Goal: Transaction & Acquisition: Purchase product/service

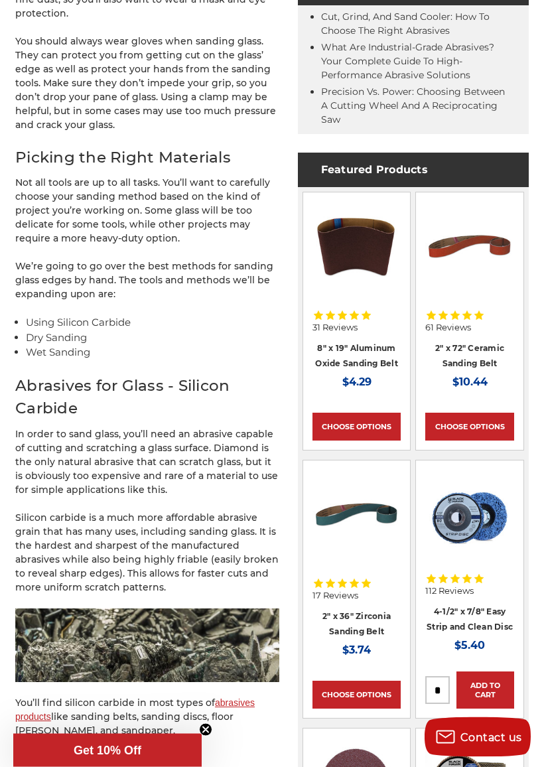
scroll to position [671, 0]
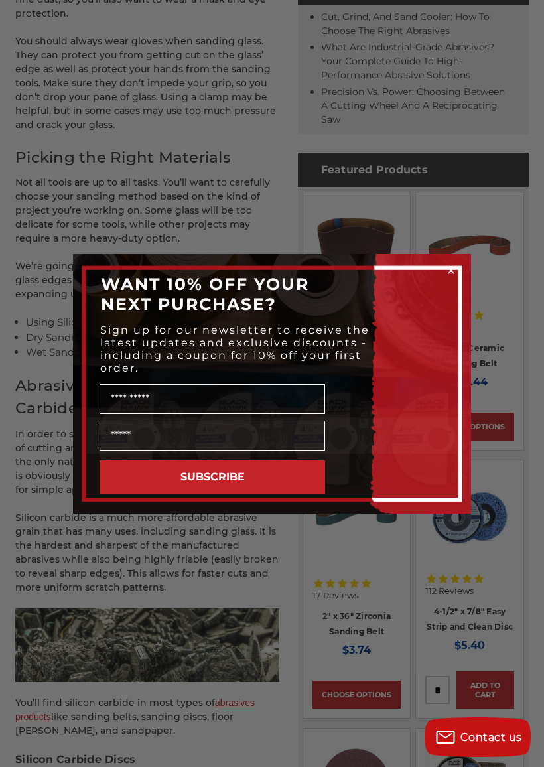
click at [454, 267] on circle "Close dialog" at bounding box center [451, 270] width 13 height 13
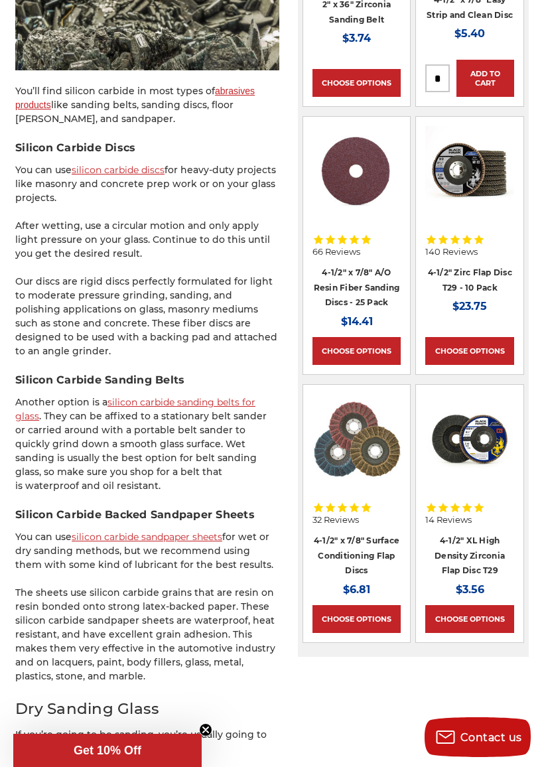
scroll to position [1293, 0]
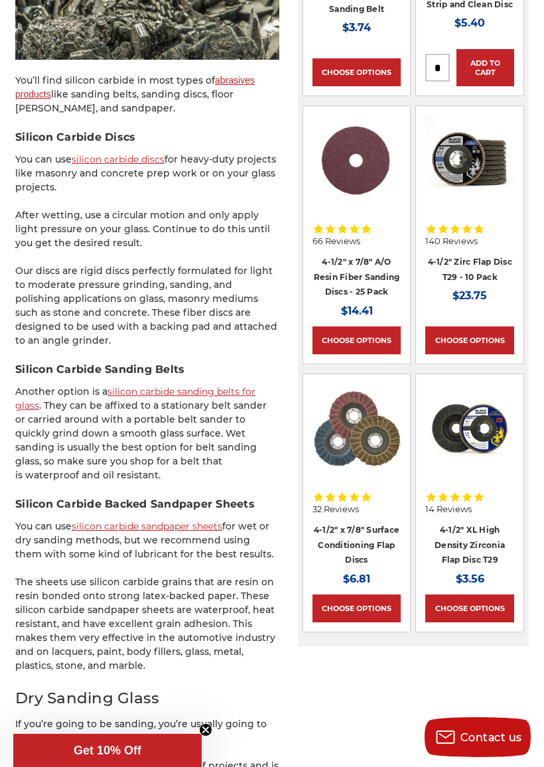
click at [103, 520] on link "silicon carbide sandpaper sheets" at bounding box center [147, 526] width 151 height 12
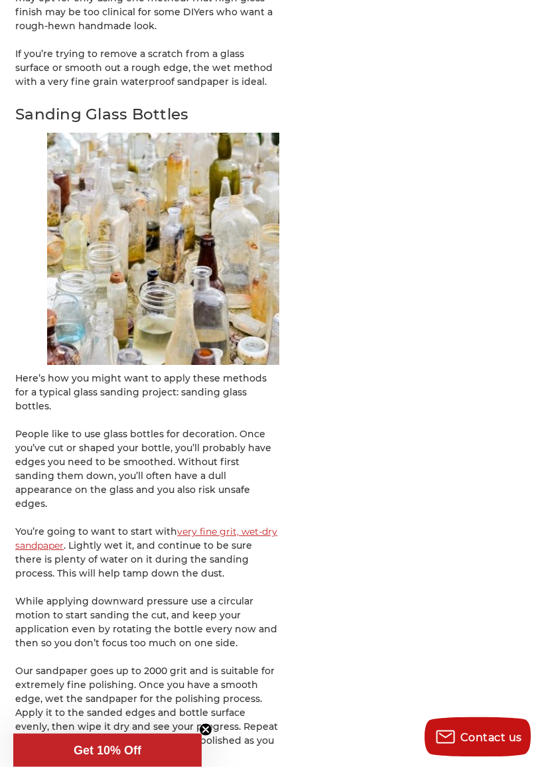
scroll to position [2987, 0]
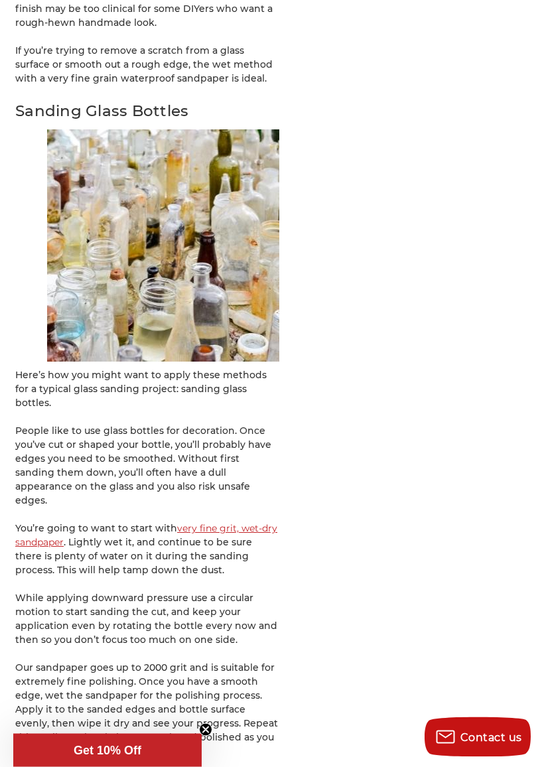
click at [200, 523] on link "very fine grit, wet-dry sandpaper" at bounding box center [146, 536] width 262 height 26
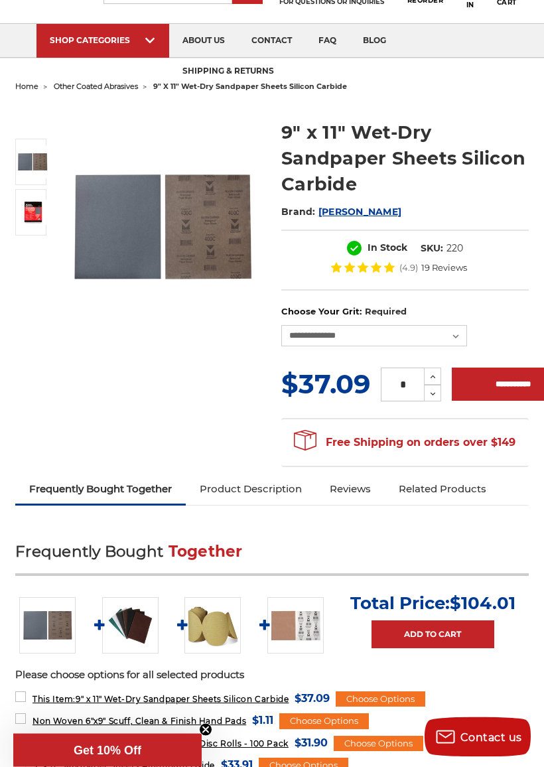
scroll to position [69, 0]
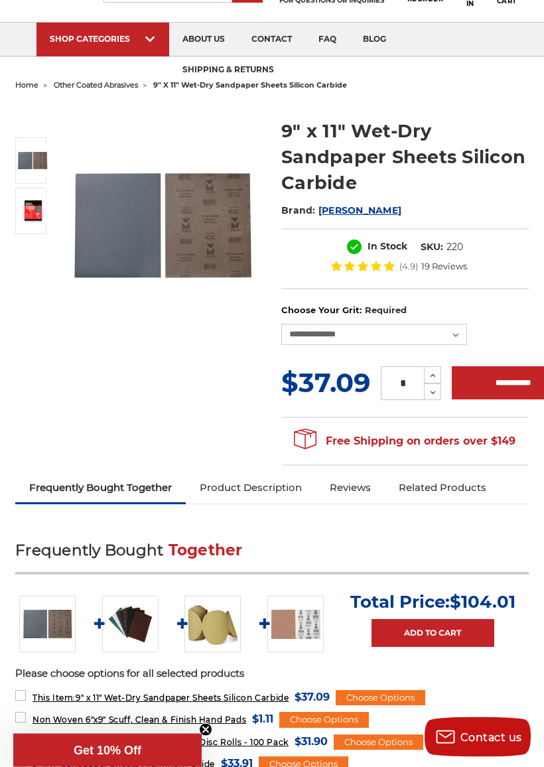
click at [238, 486] on link "Product Description" at bounding box center [251, 488] width 130 height 29
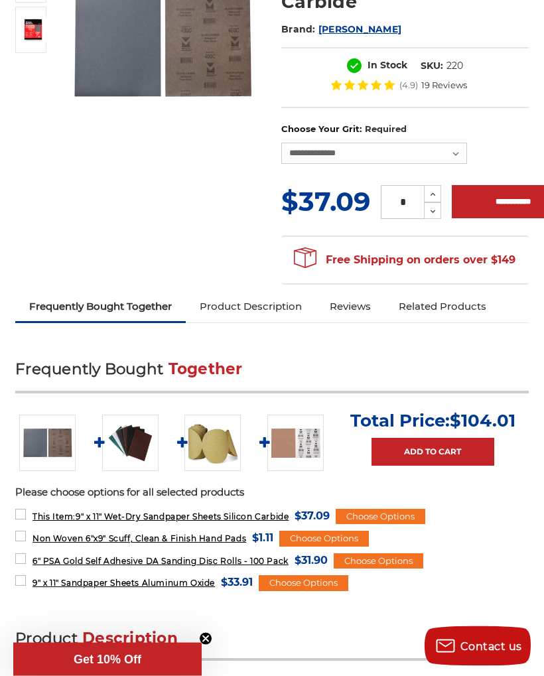
scroll to position [230, 0]
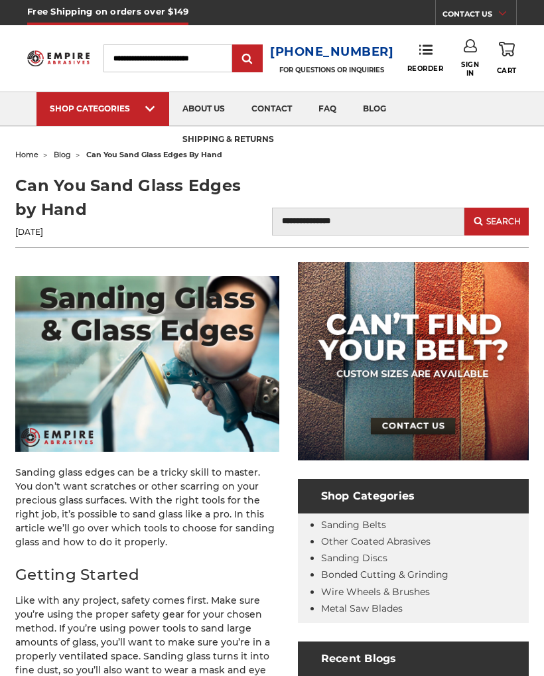
scroll to position [3025, 0]
